Goal: Task Accomplishment & Management: Use online tool/utility

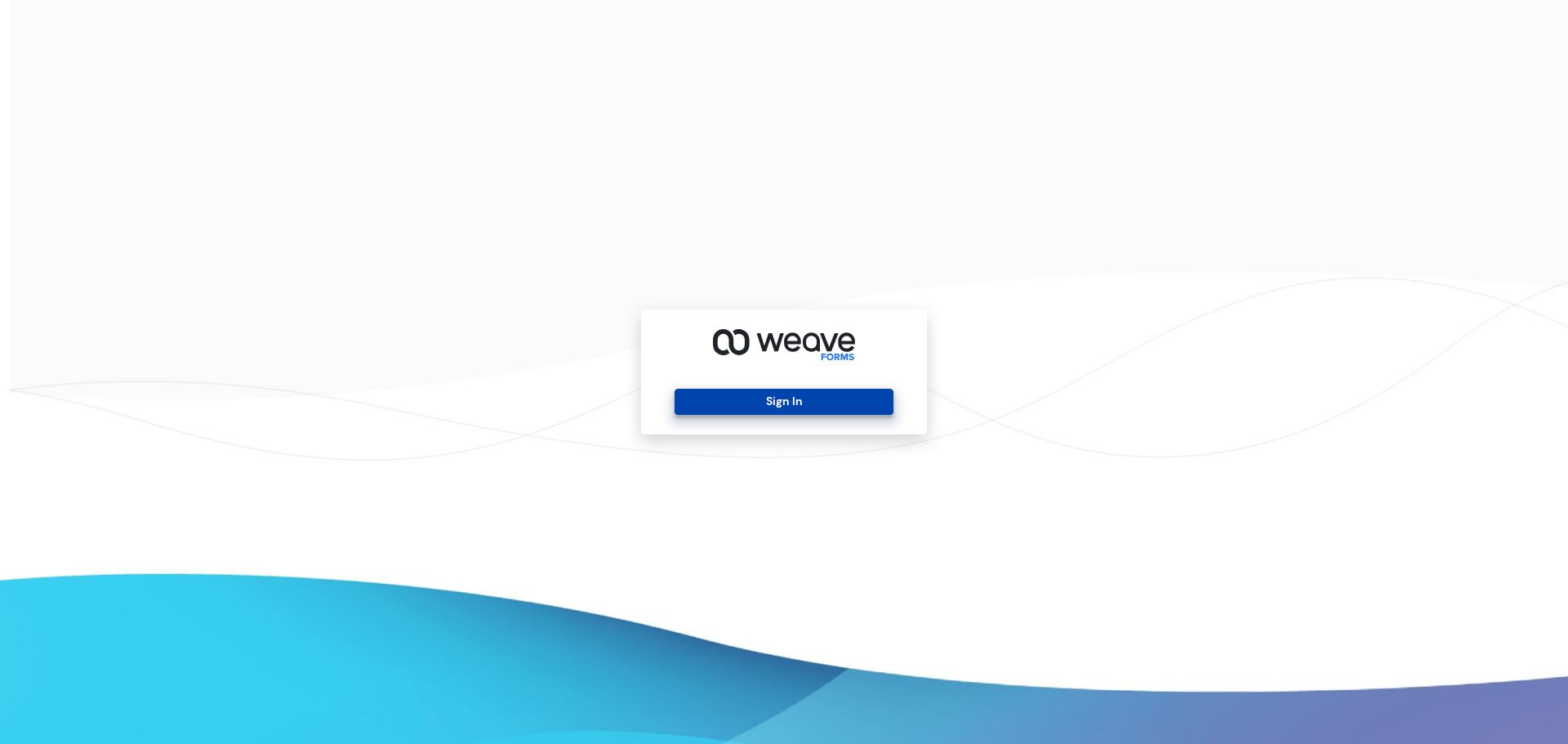
click at [830, 397] on button "Sign In" at bounding box center [783, 402] width 218 height 26
